Goal: Check status: Check status

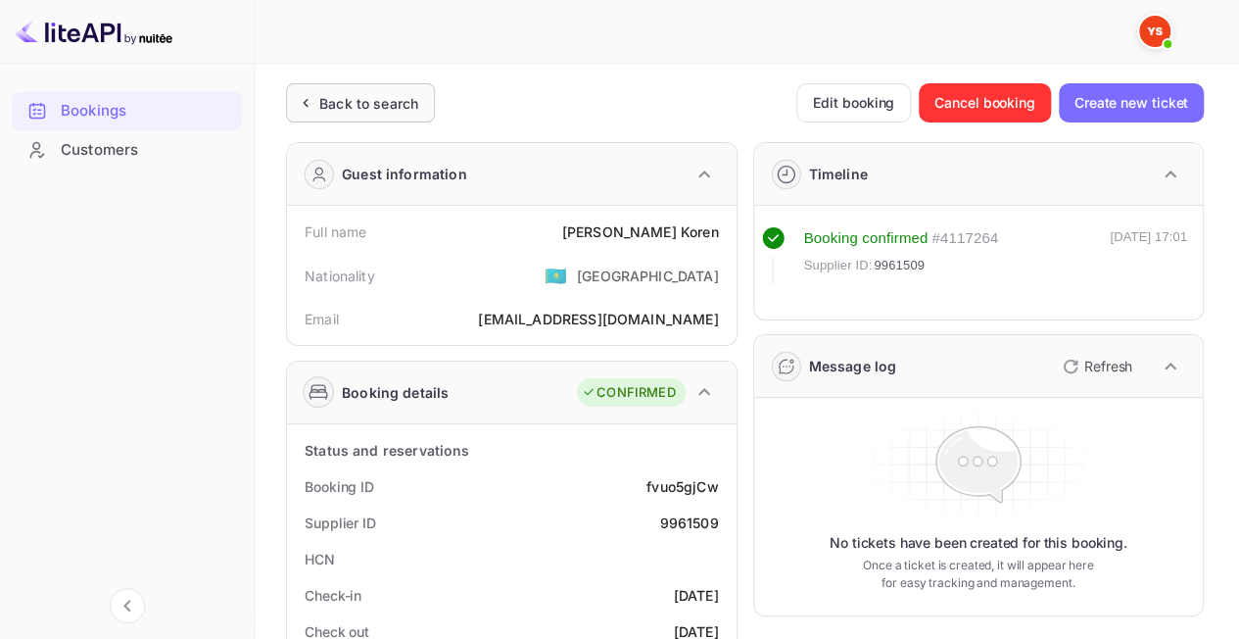
click at [369, 103] on div "Back to search" at bounding box center [368, 103] width 99 height 21
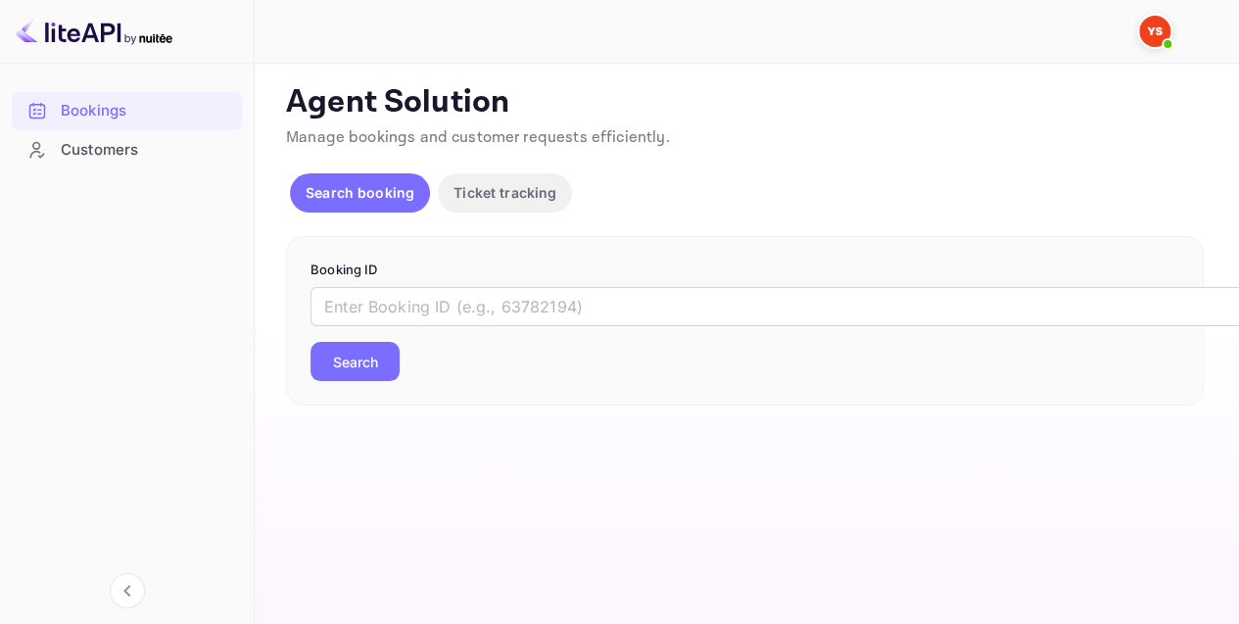
click at [484, 282] on form "Booking ID ​ Search" at bounding box center [745, 321] width 869 height 121
click at [430, 306] on input "text" at bounding box center [801, 306] width 980 height 39
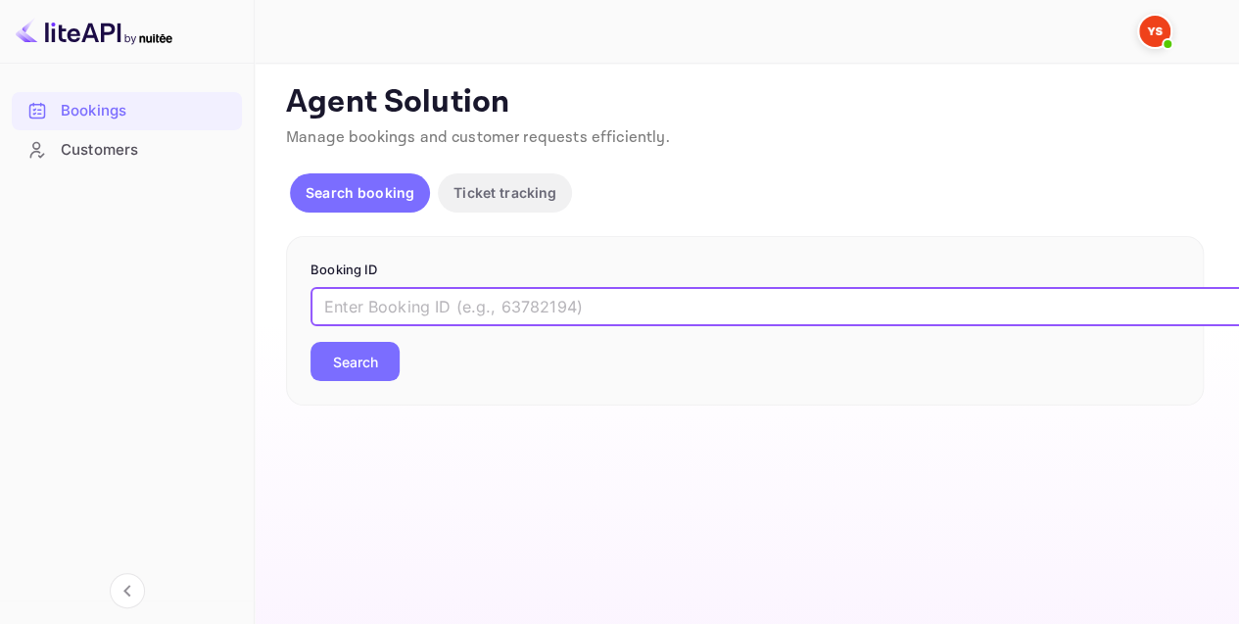
paste input "9925026"
type input "9925026"
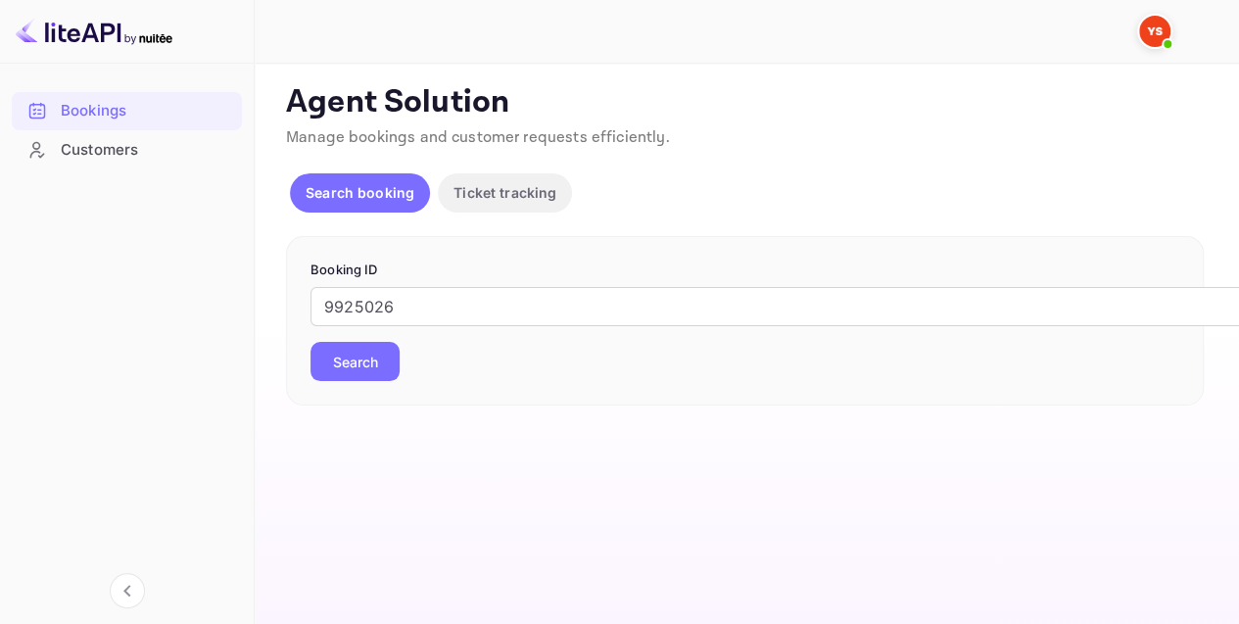
click at [331, 366] on button "Search" at bounding box center [355, 361] width 89 height 39
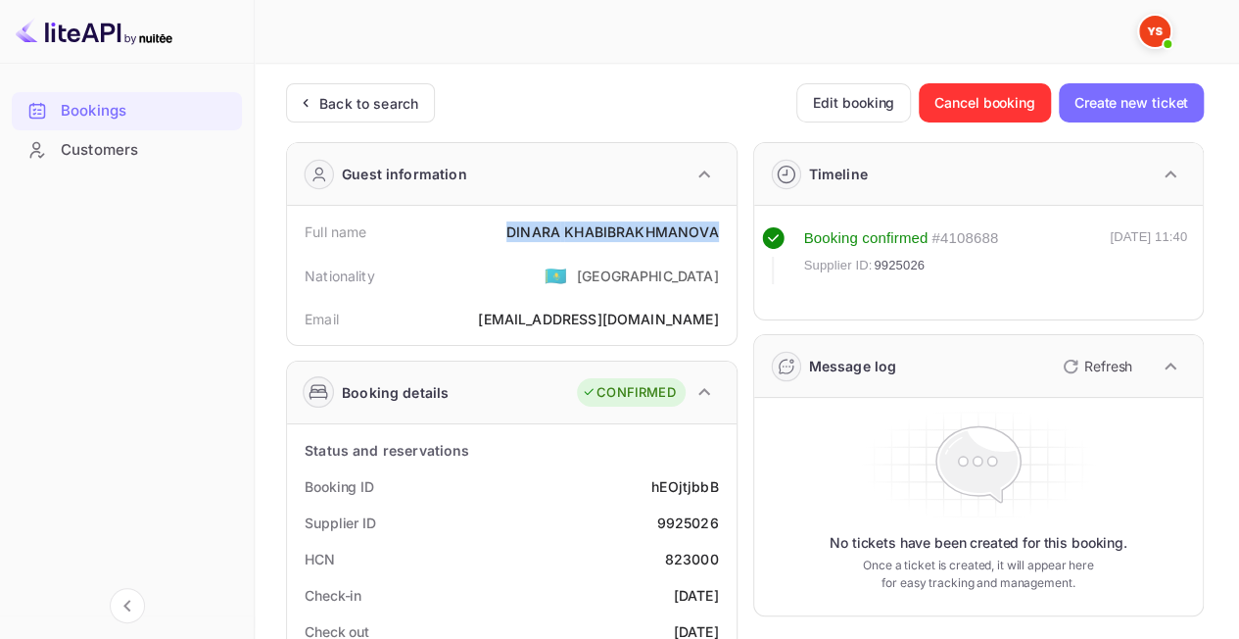
drag, startPoint x: 507, startPoint y: 228, endPoint x: 716, endPoint y: 231, distance: 208.7
click at [716, 231] on div "Full name [PERSON_NAME]" at bounding box center [512, 232] width 434 height 36
copy div "[PERSON_NAME]"
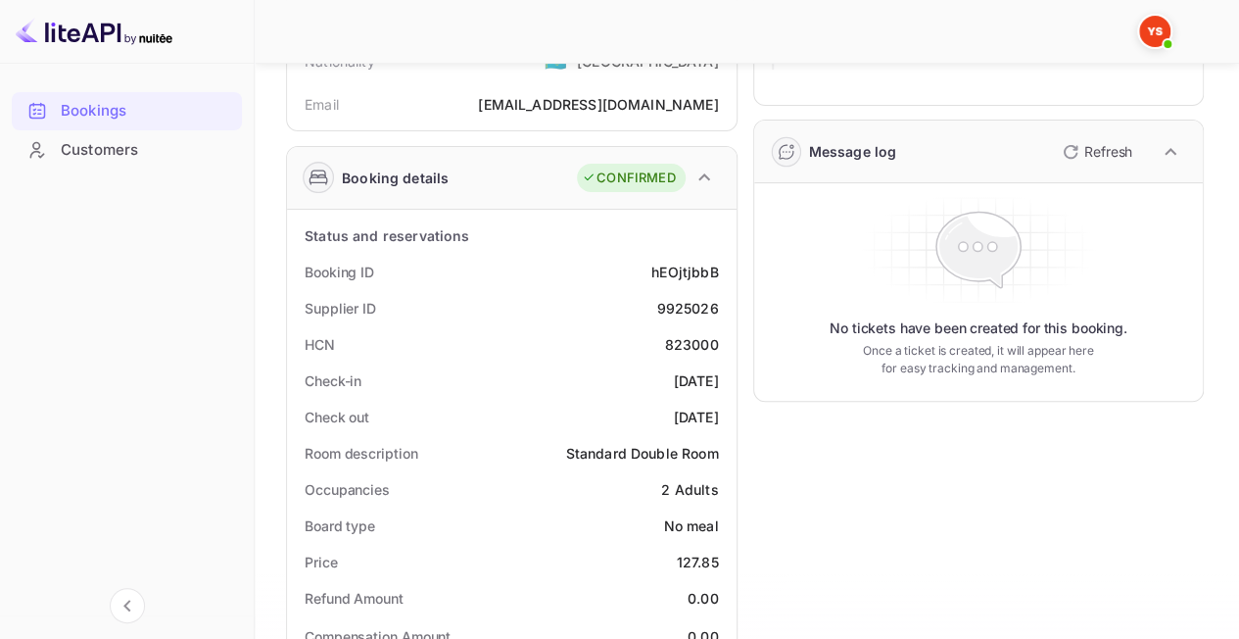
scroll to position [294, 0]
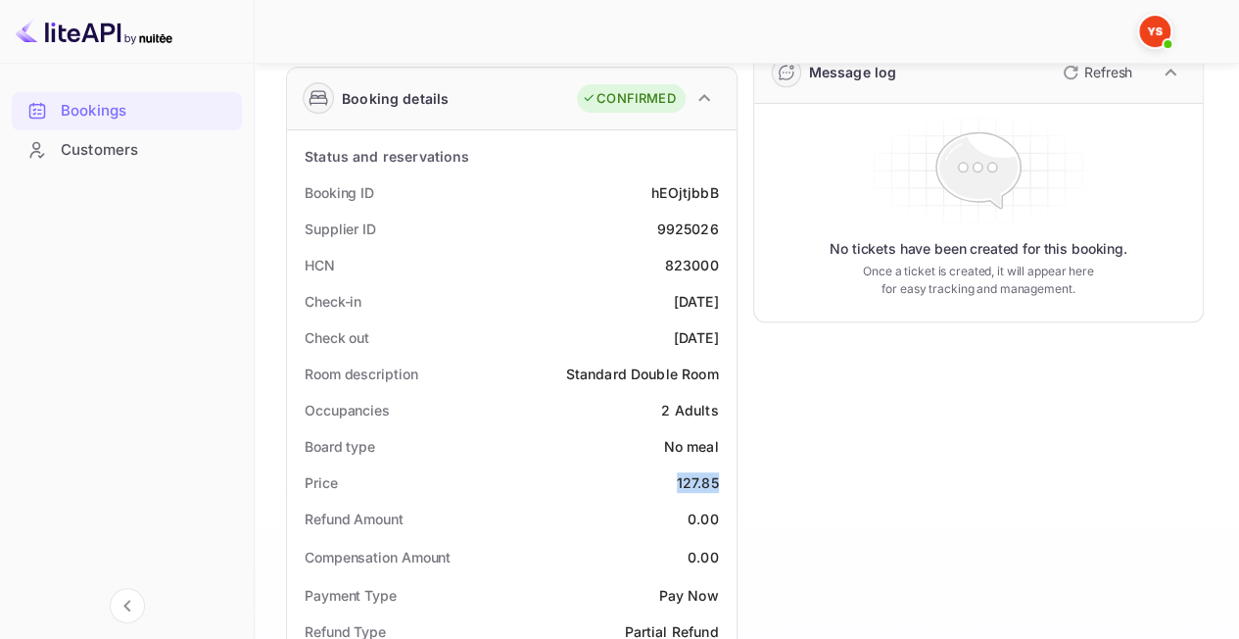
drag, startPoint x: 672, startPoint y: 472, endPoint x: 717, endPoint y: 481, distance: 45.9
click at [717, 481] on div "Price 127.85" at bounding box center [512, 482] width 434 height 36
copy div "127.85"
